Goal: Transaction & Acquisition: Purchase product/service

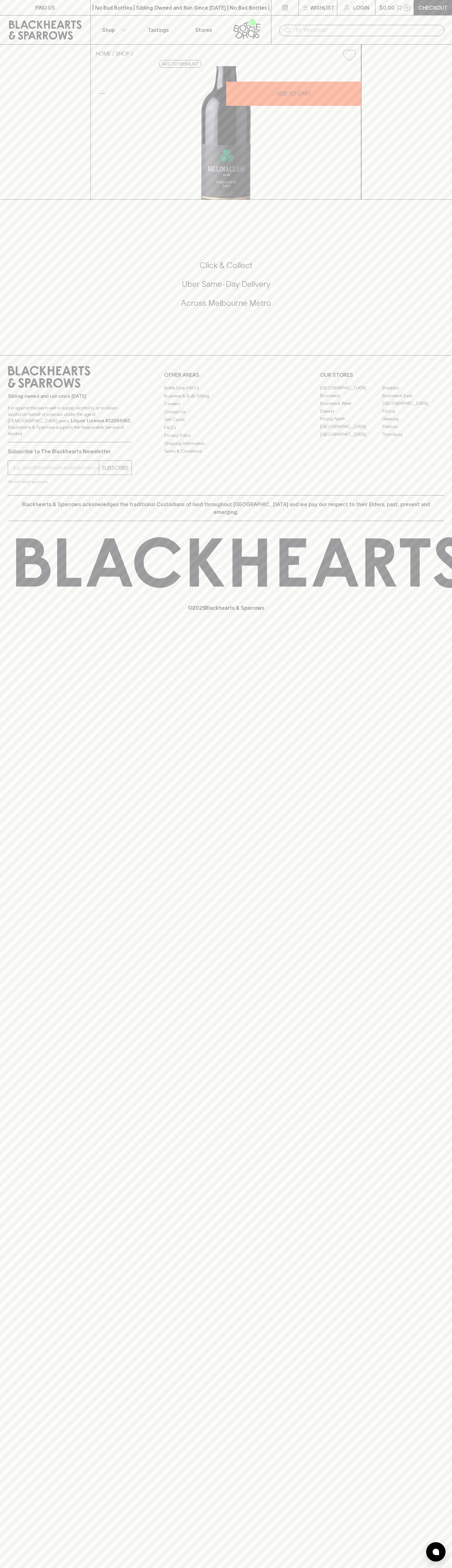
click at [36, 18] on link at bounding box center [45, 30] width 90 height 29
click at [343, 1567] on html "FIND US | No Bad Bottles | Sibling Owned and Run Since [DATE] | No Bad Bottles …" at bounding box center [226, 784] width 452 height 1568
